Goal: Book appointment/travel/reservation

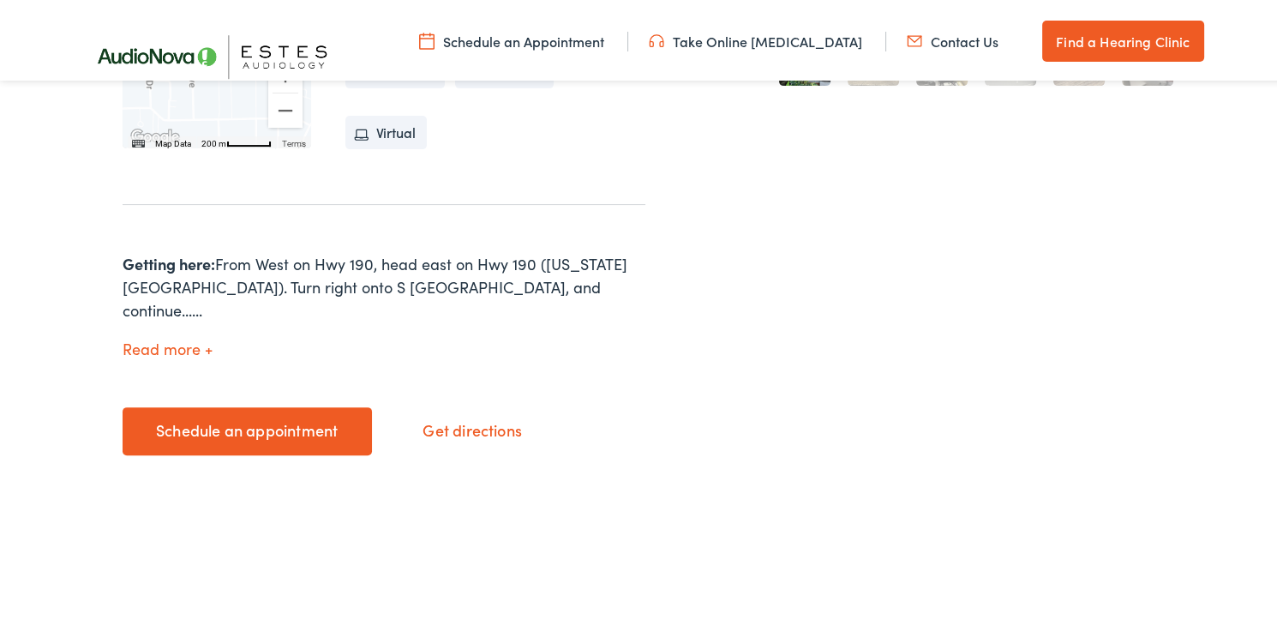
scroll to position [771, 0]
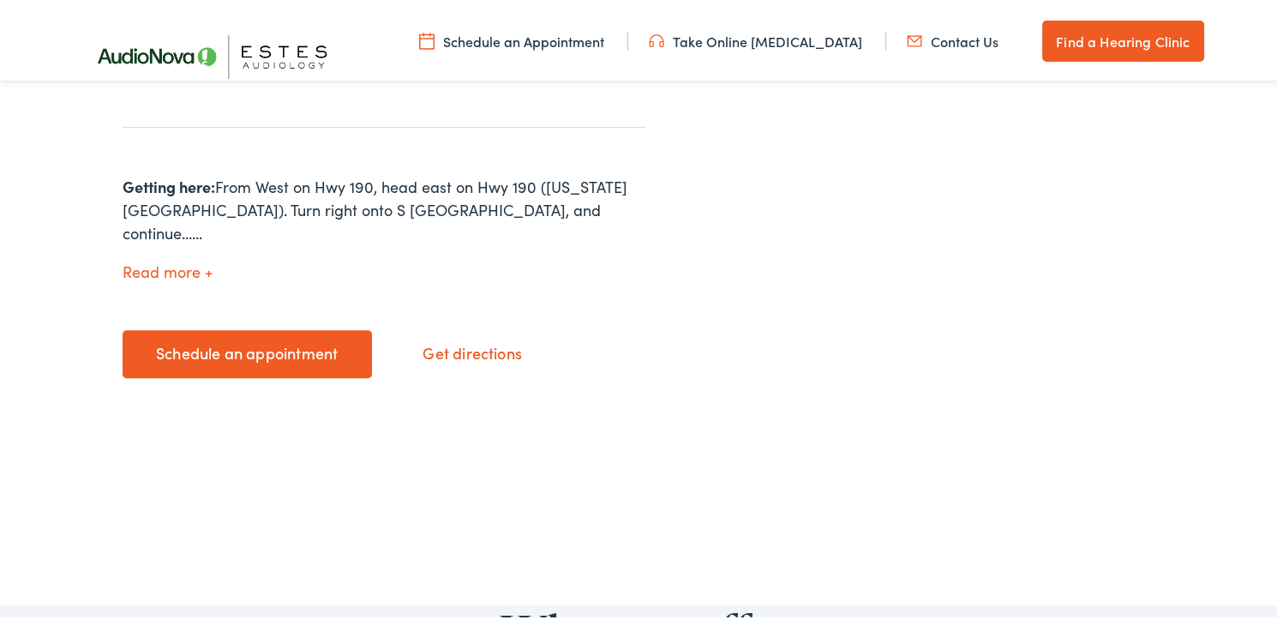
click at [297, 327] on link "Schedule an appointment" at bounding box center [247, 351] width 249 height 48
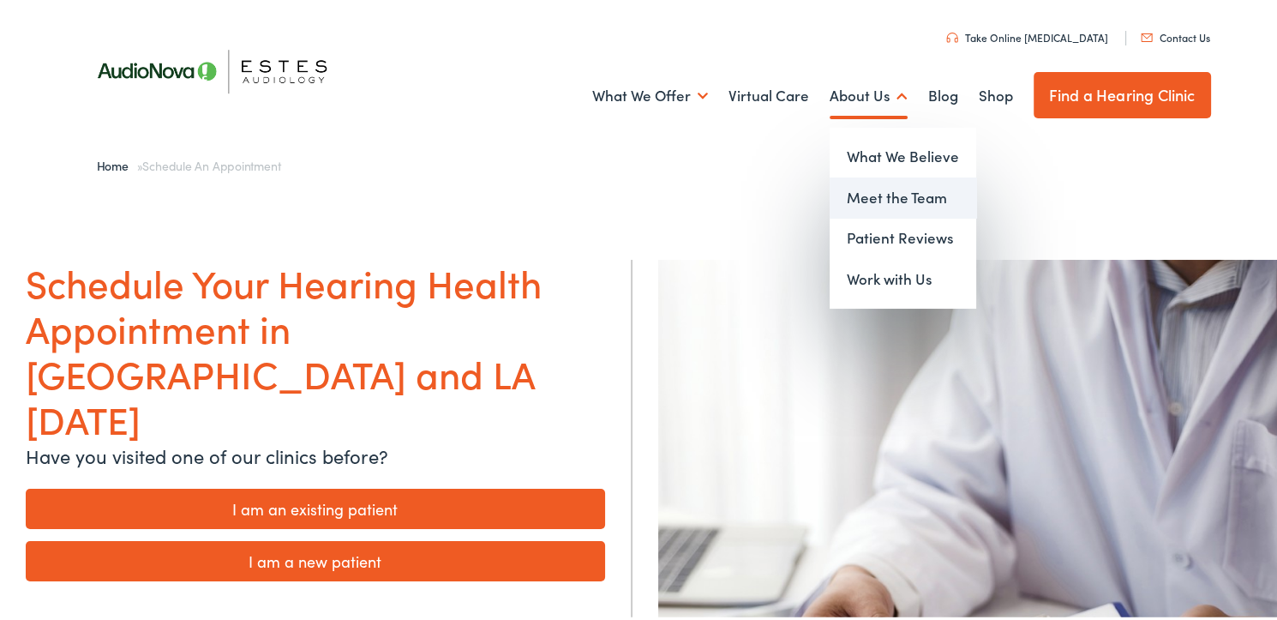
click at [848, 188] on link "Meet the Team" at bounding box center [903, 194] width 147 height 41
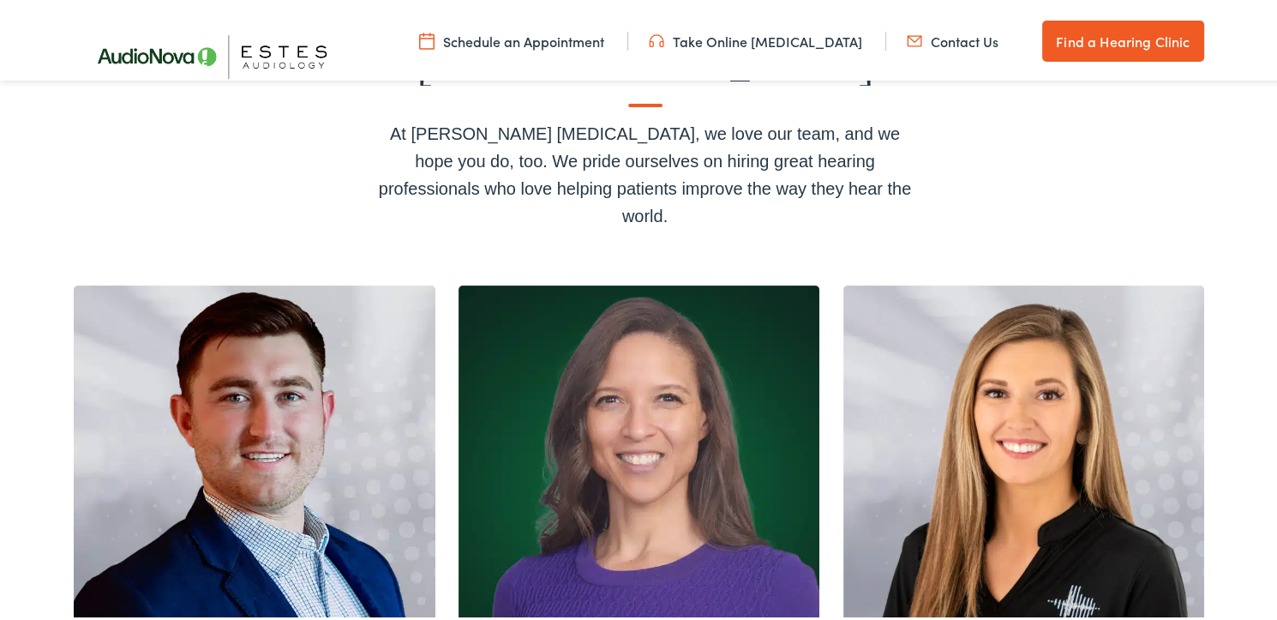
scroll to position [429, 0]
